Goal: Task Accomplishment & Management: Manage account settings

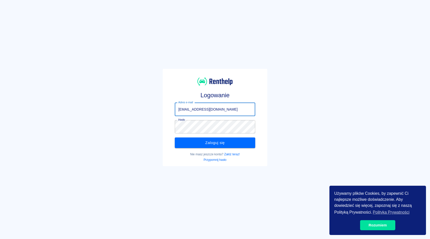
click at [219, 112] on input "lilek4_84@tlen.pl" at bounding box center [215, 109] width 80 height 13
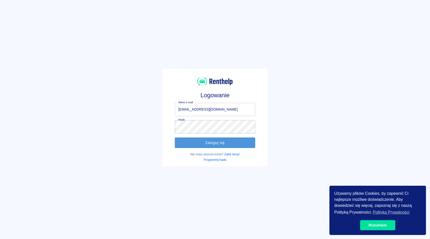
click at [217, 141] on button "Zaloguj się" at bounding box center [215, 143] width 80 height 11
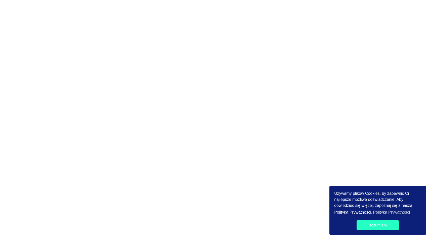
click at [375, 221] on link "Rozumiem" at bounding box center [378, 225] width 42 height 10
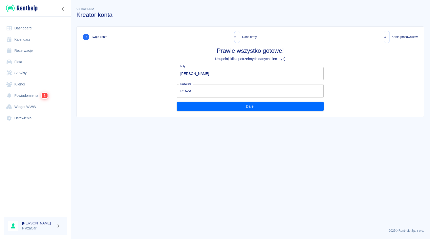
click at [41, 54] on link "Rezerwacje" at bounding box center [35, 50] width 63 height 11
click at [49, 224] on h6 "[PERSON_NAME]" at bounding box center [38, 223] width 32 height 5
click at [45, 51] on link "Rezerwacje" at bounding box center [35, 50] width 63 height 11
click at [55, 224] on div at bounding box center [58, 226] width 8 height 7
click at [57, 226] on icon "button" at bounding box center [59, 226] width 6 height 5
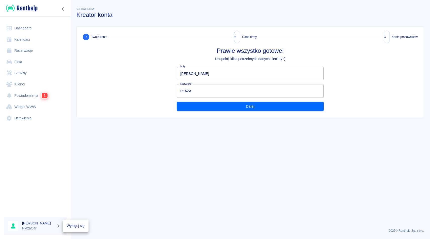
click at [67, 226] on li "Wyloguj się" at bounding box center [76, 226] width 26 height 8
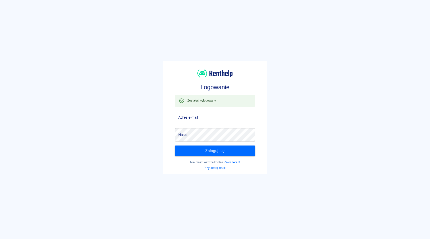
type input "[EMAIL_ADDRESS][DOMAIN_NAME]"
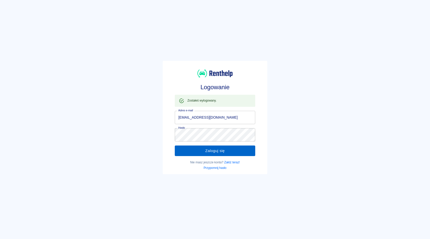
click at [203, 152] on button "Zaloguj się" at bounding box center [215, 151] width 80 height 11
